Goal: Use online tool/utility: Use online tool/utility

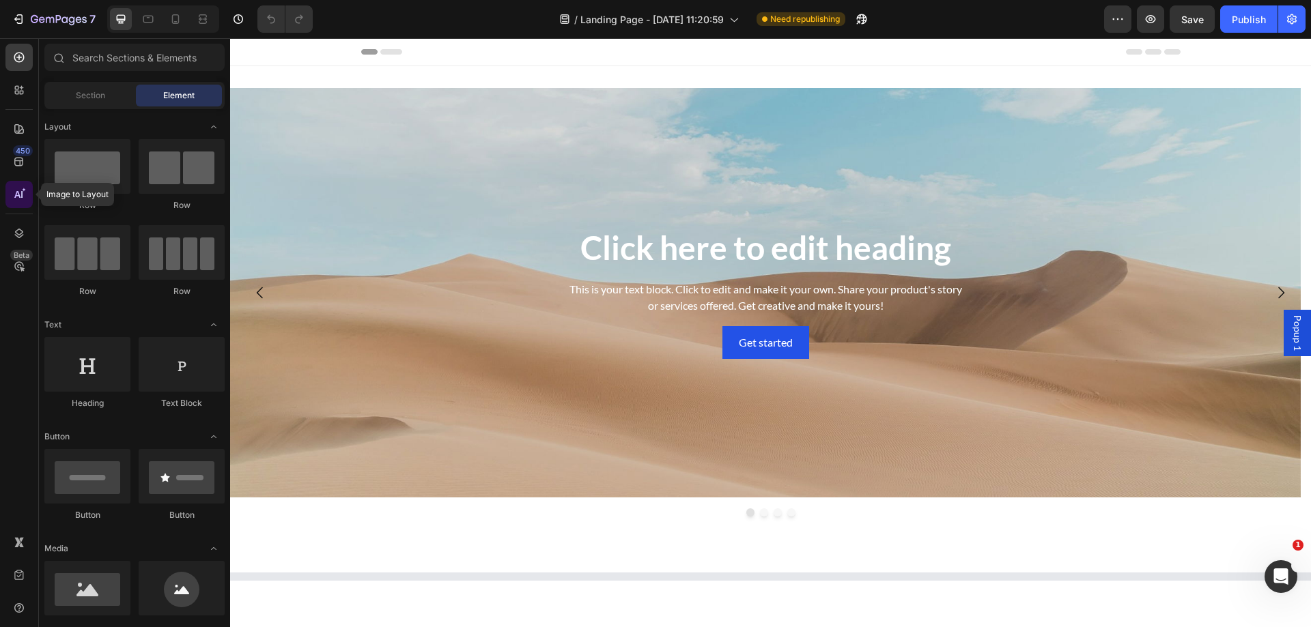
click at [21, 201] on icon at bounding box center [19, 195] width 14 height 14
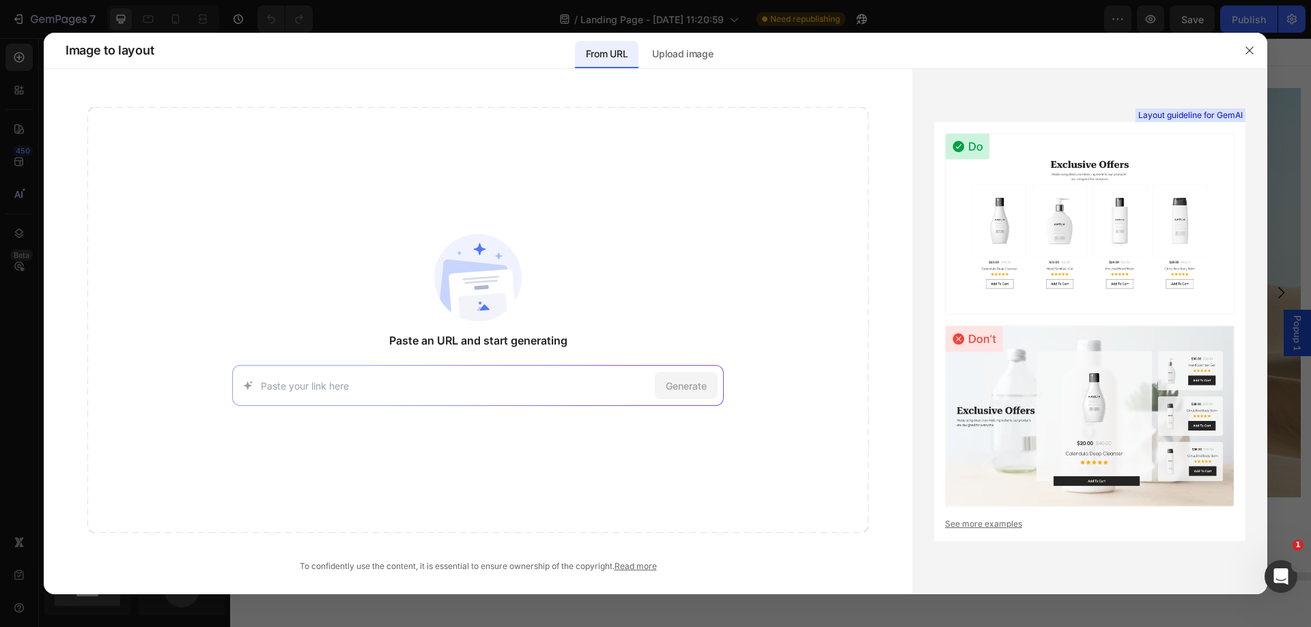
click at [579, 384] on input at bounding box center [455, 386] width 388 height 14
type input "[URL][DOMAIN_NAME]"
click at [669, 384] on span "Generate" at bounding box center [686, 386] width 41 height 14
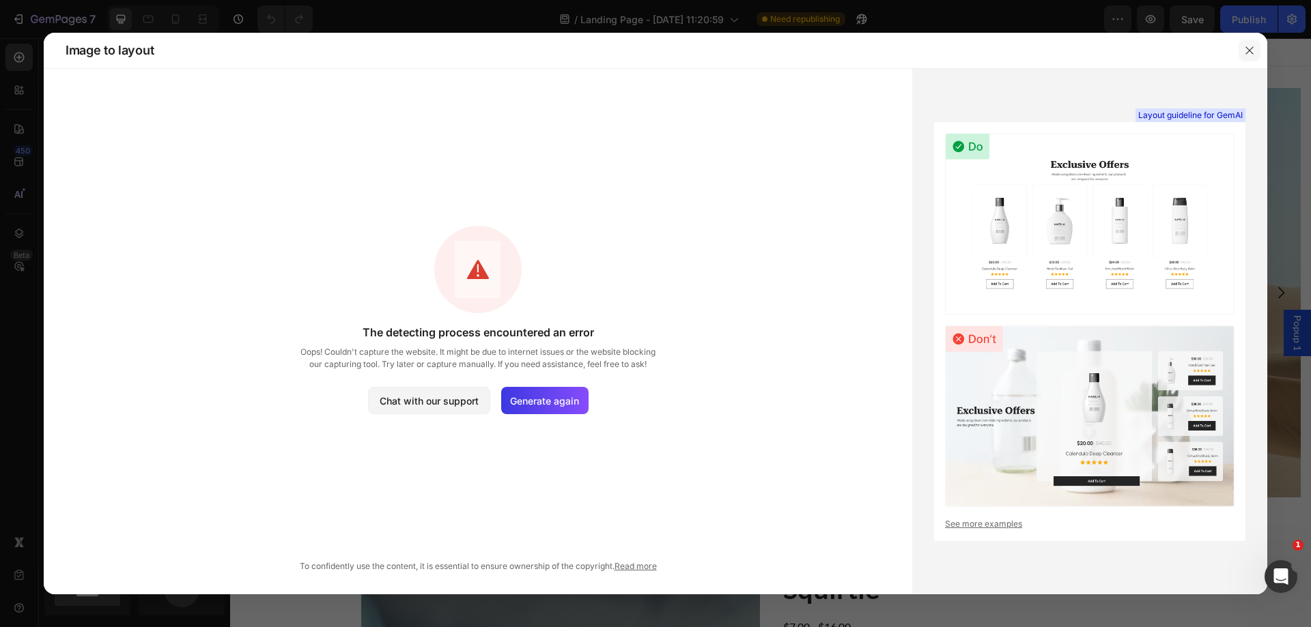
click at [1246, 55] on icon "button" at bounding box center [1249, 50] width 11 height 11
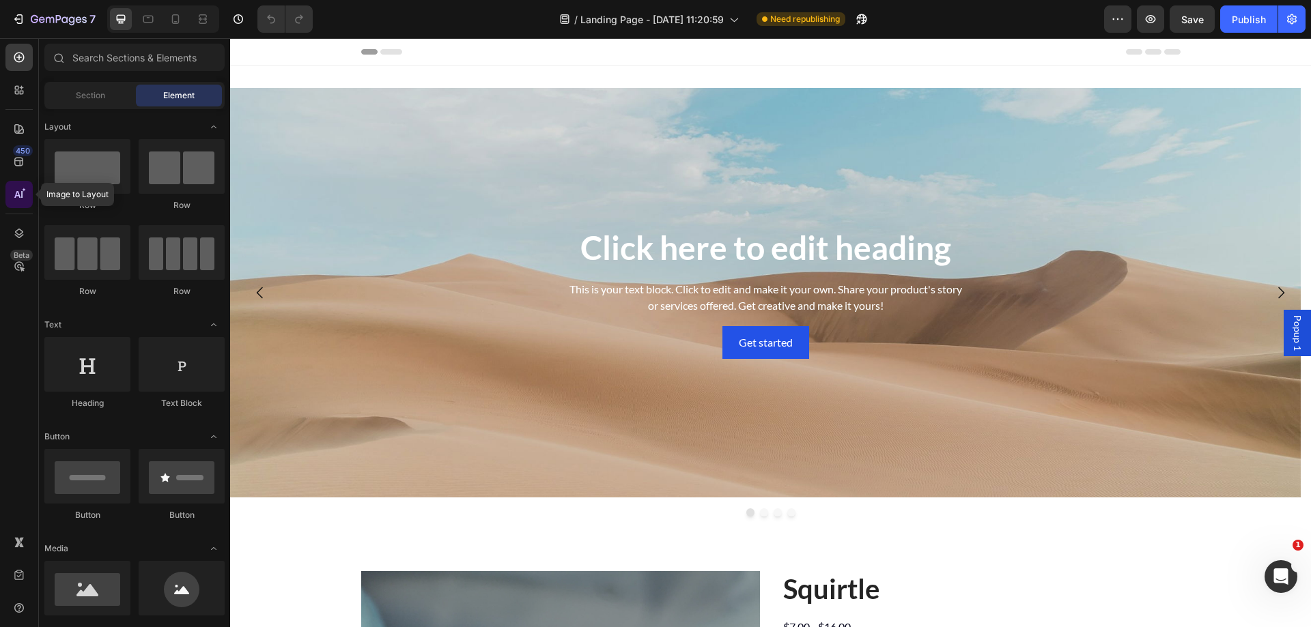
click at [14, 199] on icon at bounding box center [19, 195] width 14 height 14
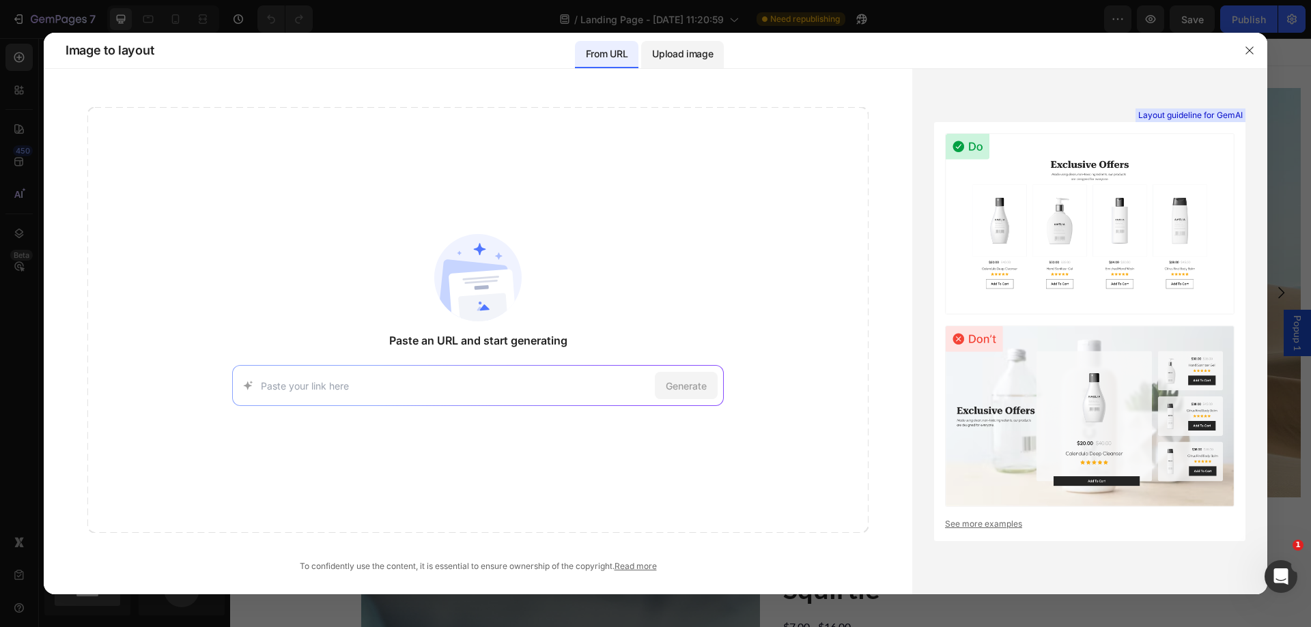
click at [685, 59] on p "Upload image" at bounding box center [682, 54] width 61 height 16
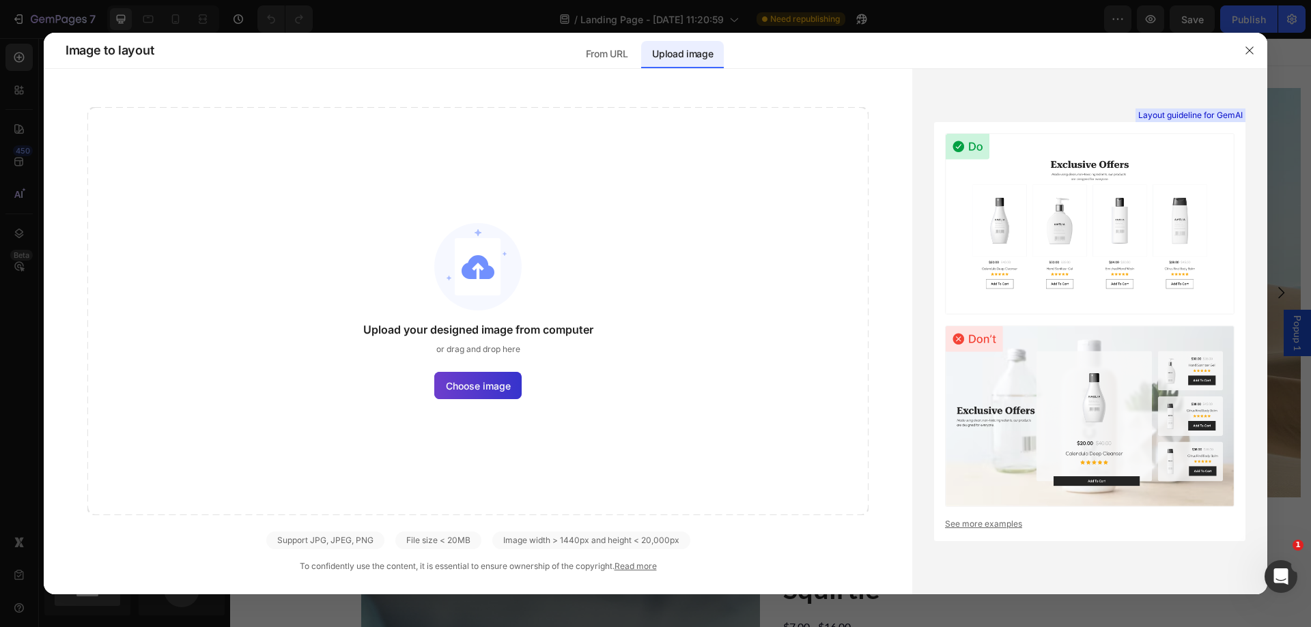
click at [504, 386] on span "Choose image" at bounding box center [478, 386] width 65 height 14
click at [0, 0] on input "Choose image" at bounding box center [0, 0] width 0 height 0
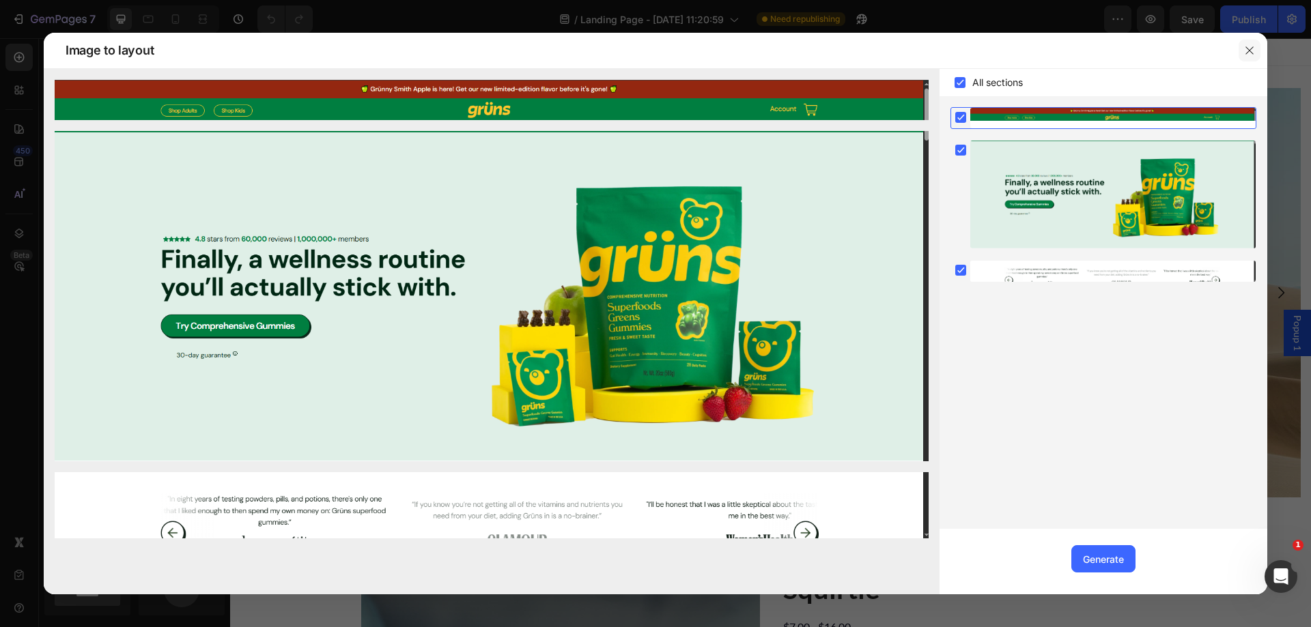
drag, startPoint x: 1242, startPoint y: 44, endPoint x: 793, endPoint y: 87, distance: 451.2
click at [1242, 44] on button "button" at bounding box center [1249, 51] width 22 height 22
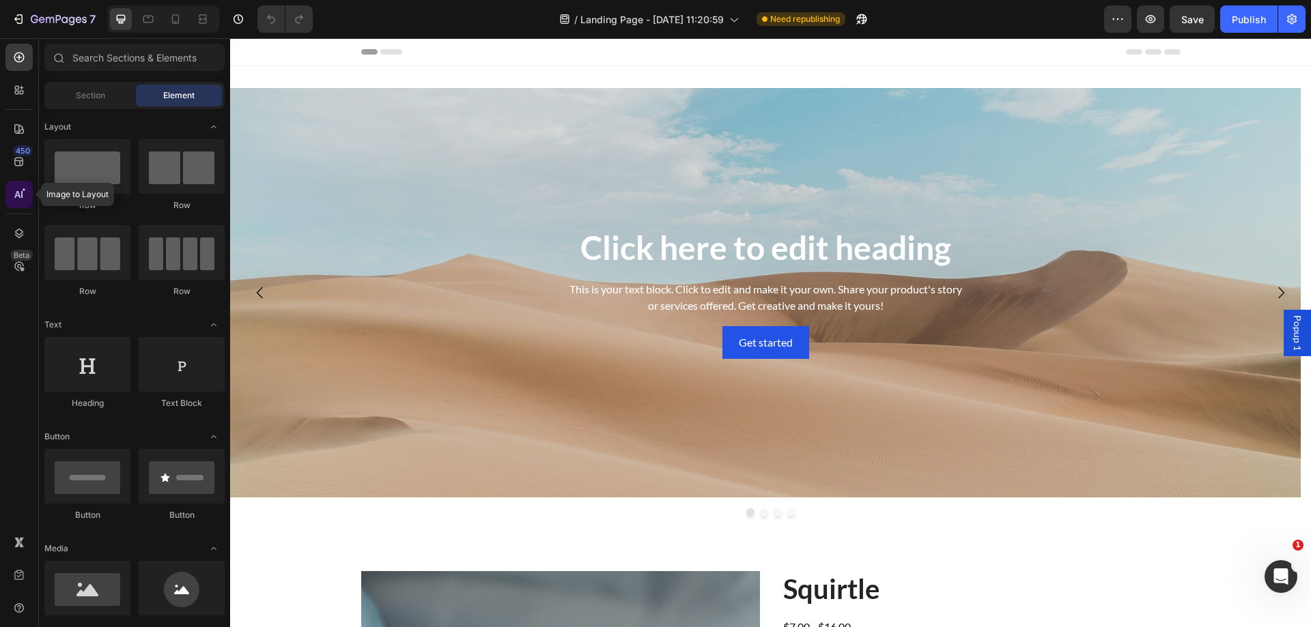
click at [23, 188] on icon at bounding box center [19, 195] width 14 height 14
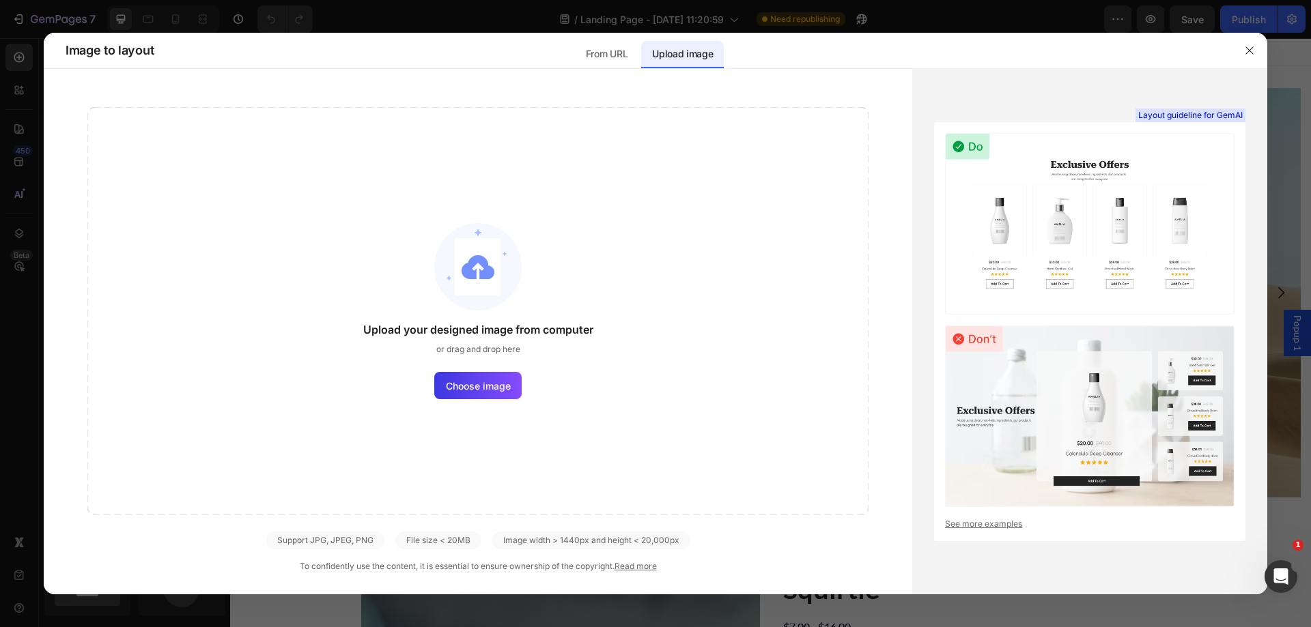
click at [687, 62] on div "Upload image" at bounding box center [682, 54] width 83 height 27
